Goal: Task Accomplishment & Management: Use online tool/utility

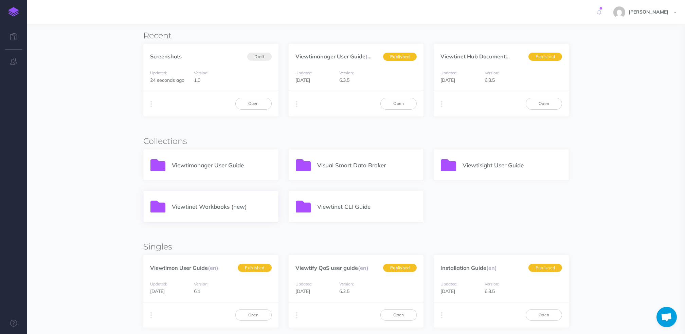
scroll to position [90, 0]
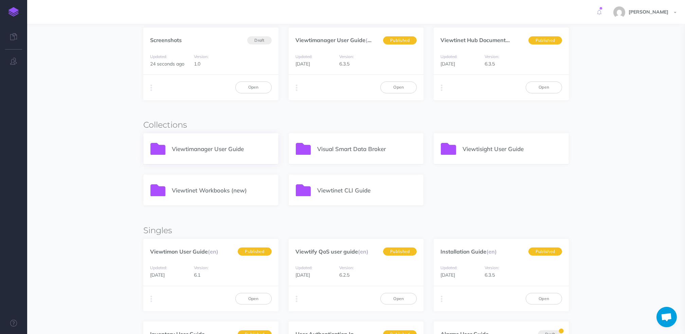
click at [230, 148] on p "Viewtimanager User Guide" at bounding box center [222, 148] width 100 height 9
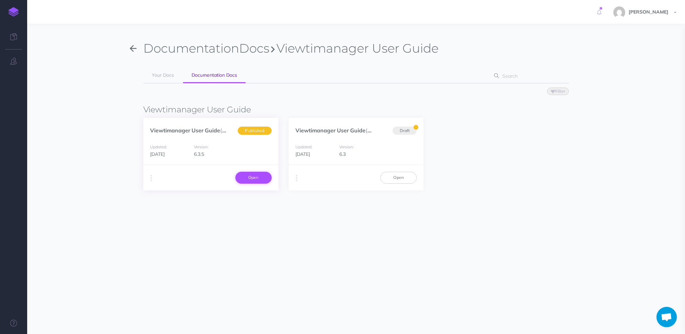
click at [251, 175] on link "Open" at bounding box center [253, 178] width 36 height 12
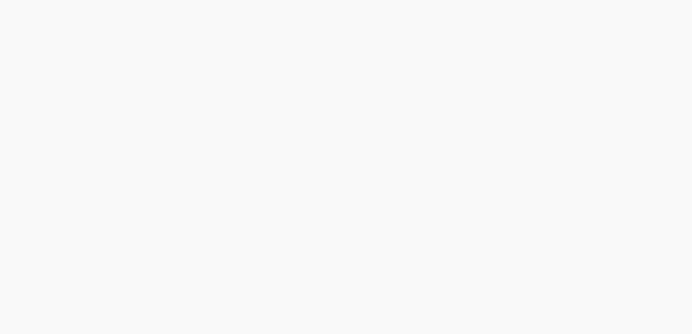
select select "6.3.5"
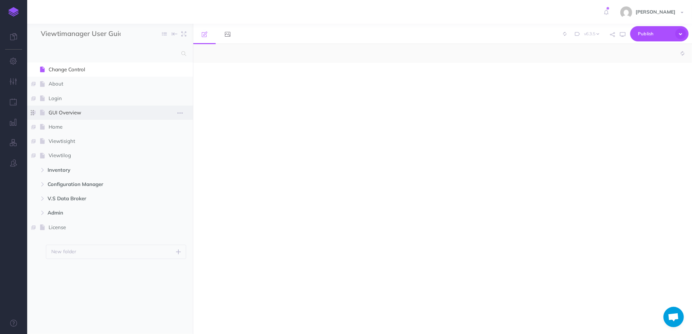
select select "null"
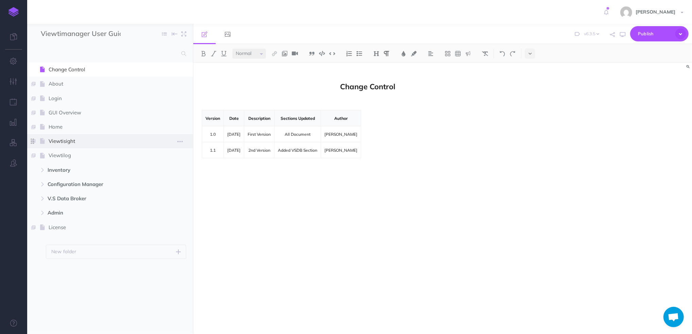
click at [36, 145] on span at bounding box center [32, 141] width 10 height 14
click at [57, 141] on span "Viewtisight" at bounding box center [101, 141] width 104 height 8
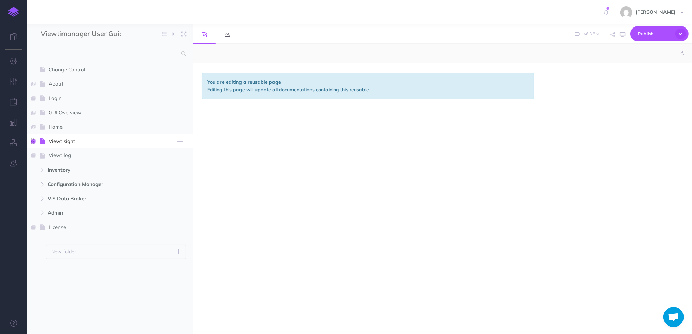
select select "null"
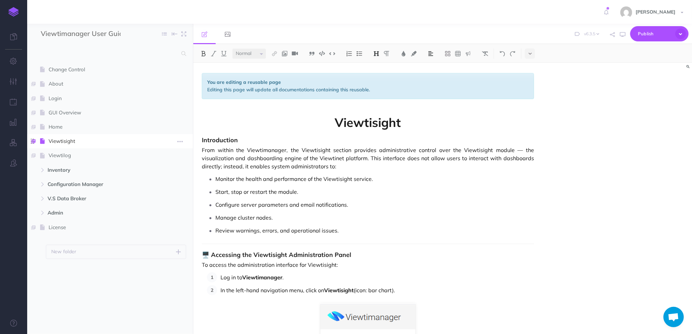
click at [34, 143] on span at bounding box center [32, 141] width 10 height 14
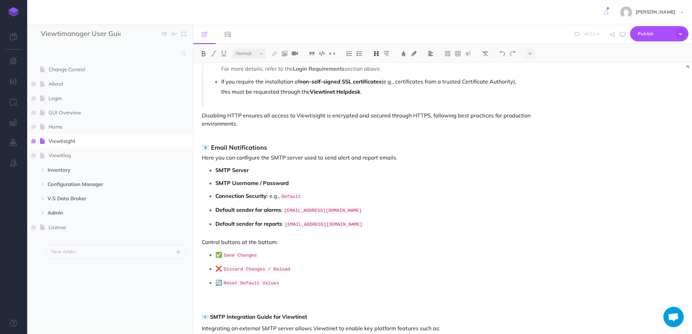
scroll to position [1359, 0]
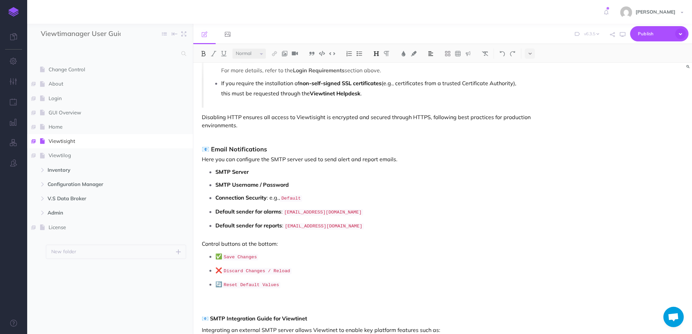
click at [554, 222] on div "You are editing a reusable page Editing this page will update all documentation…" at bounding box center [442, 198] width 499 height 271
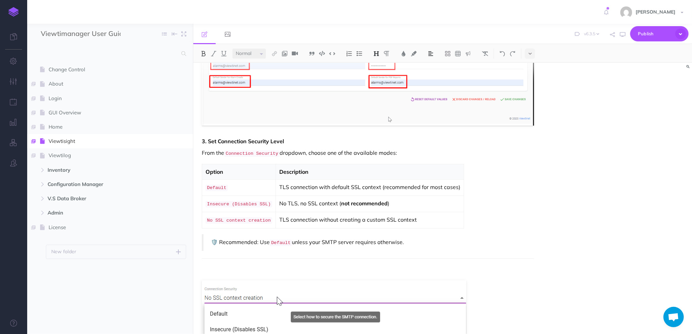
scroll to position [2247, 0]
